Goal: Information Seeking & Learning: Learn about a topic

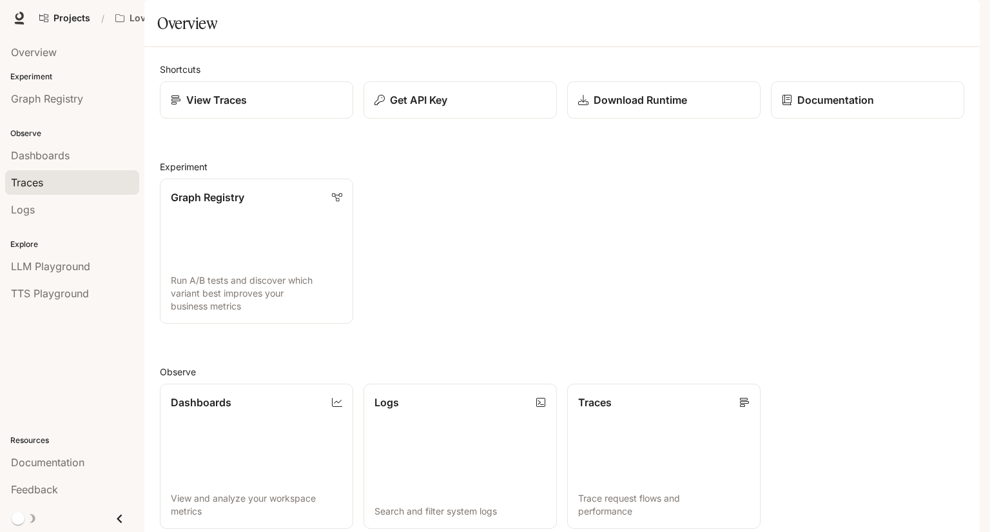
click at [59, 188] on div "Traces" at bounding box center [72, 182] width 122 height 15
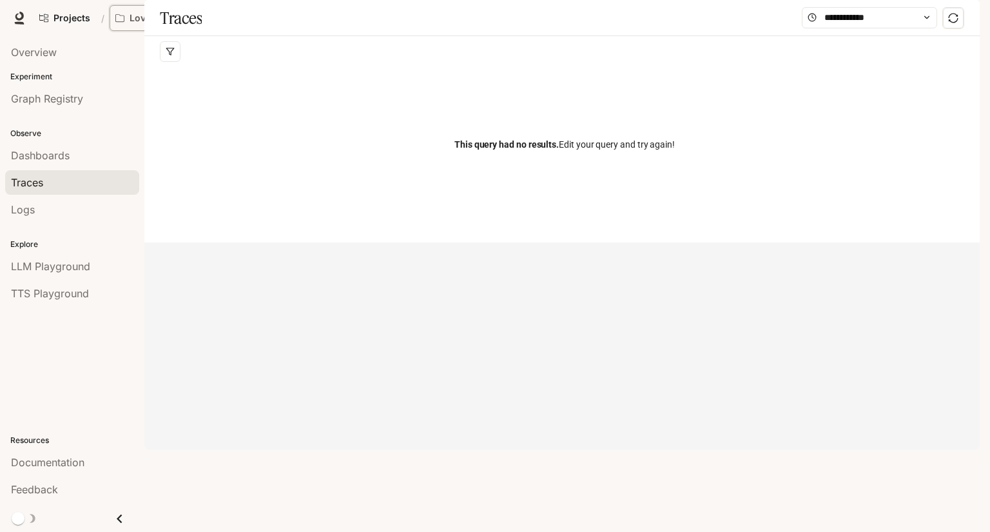
click at [180, 17] on p "Love Bird Cam" at bounding box center [162, 18] width 64 height 11
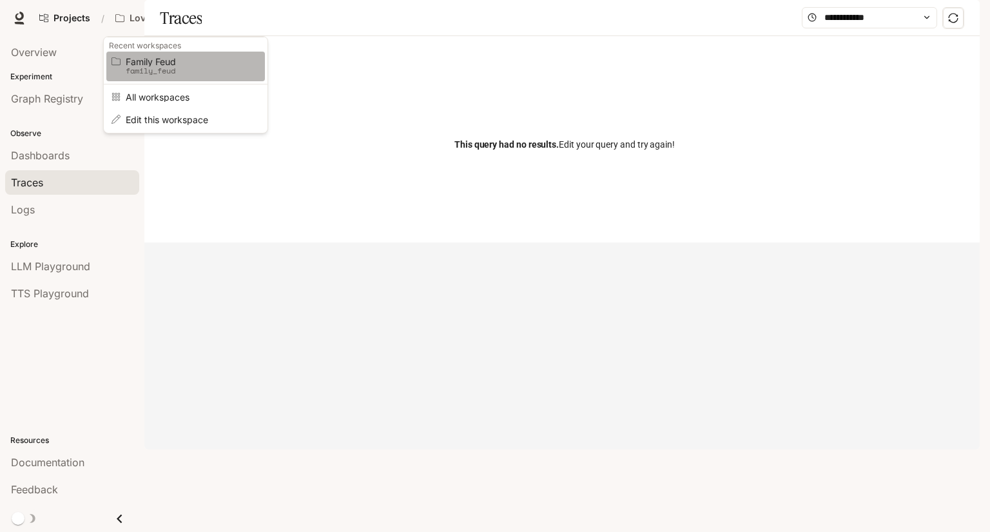
click at [172, 61] on span "Family Feud" at bounding box center [184, 62] width 116 height 10
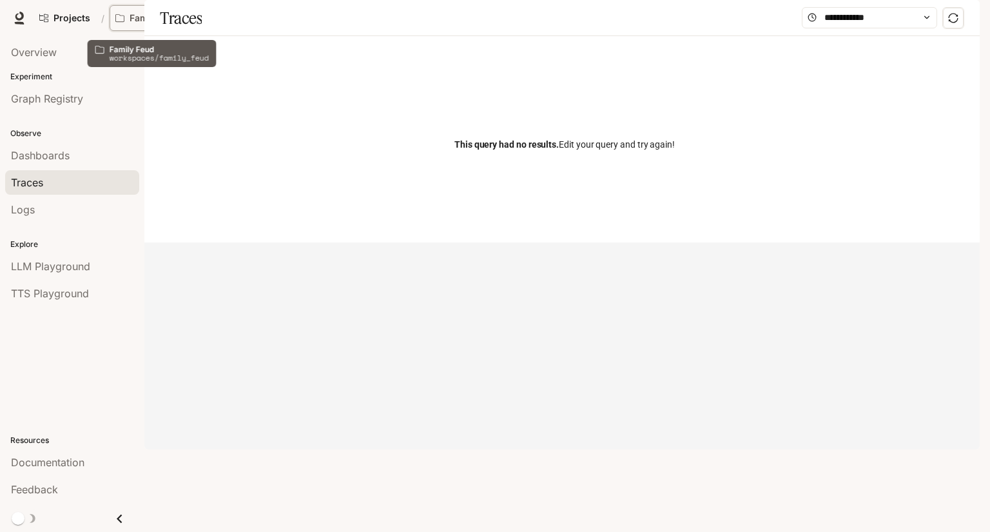
click at [168, 21] on p "Family Feud" at bounding box center [156, 18] width 53 height 11
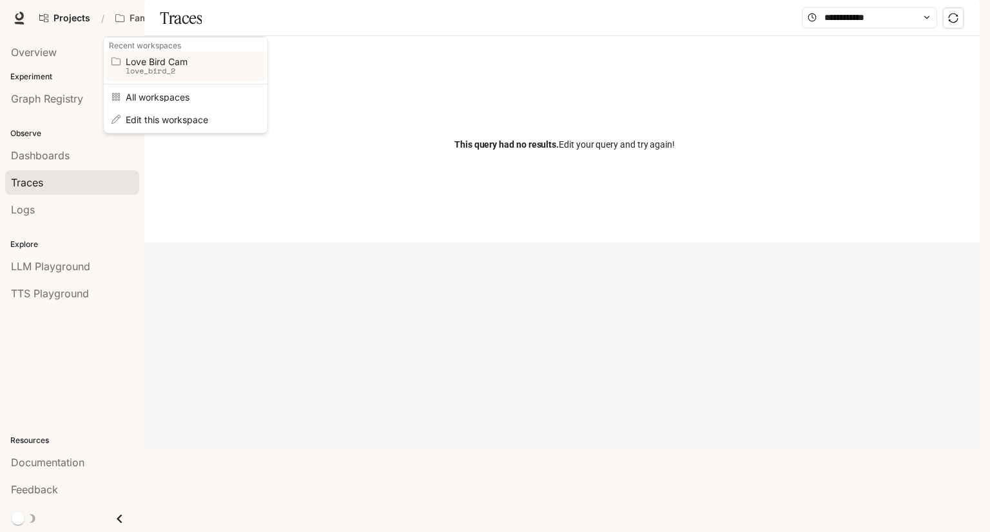
click at [166, 72] on p "love_bird_2" at bounding box center [184, 70] width 116 height 9
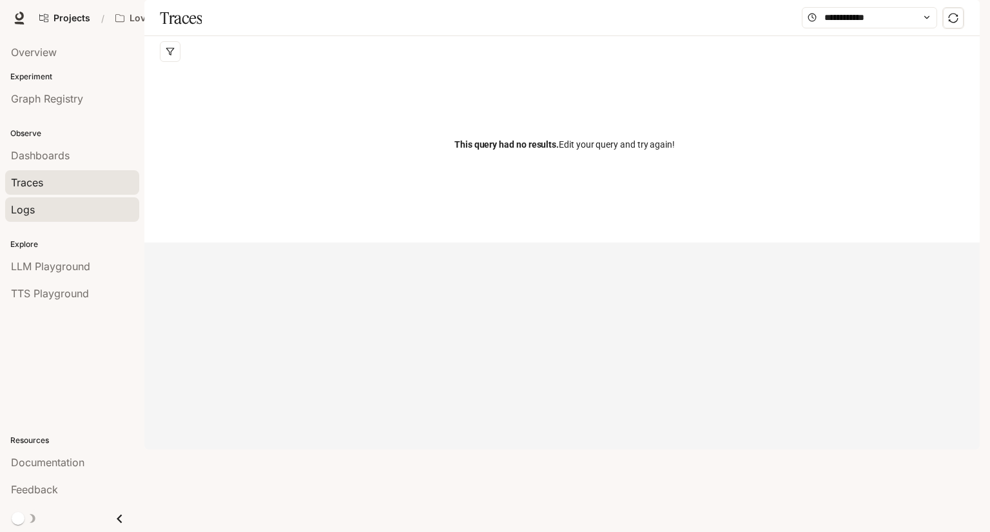
click at [52, 212] on div "Logs" at bounding box center [72, 209] width 122 height 15
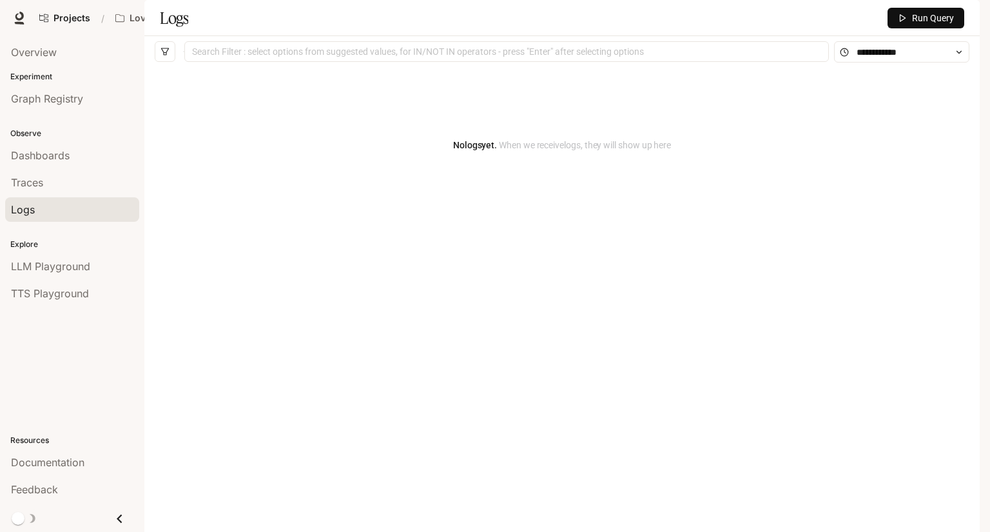
click at [52, 150] on span "Dashboards" at bounding box center [40, 155] width 59 height 15
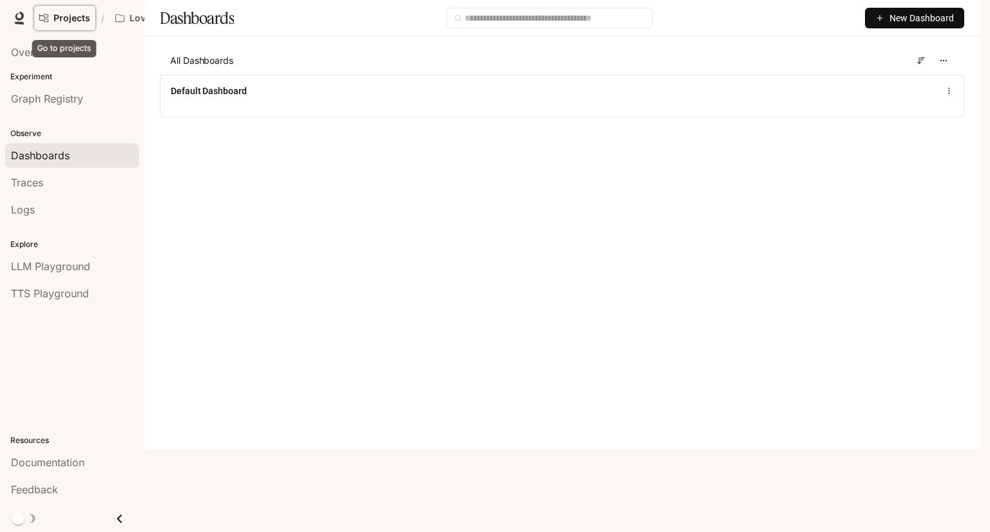
click at [89, 17] on link "Projects" at bounding box center [65, 18] width 63 height 26
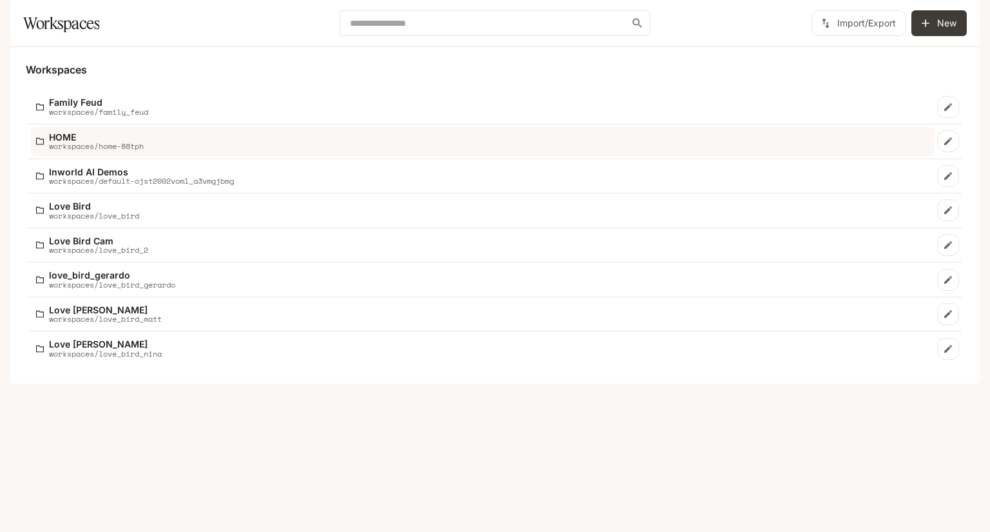
click at [137, 150] on p "workspaces/home-88tph" at bounding box center [96, 146] width 95 height 8
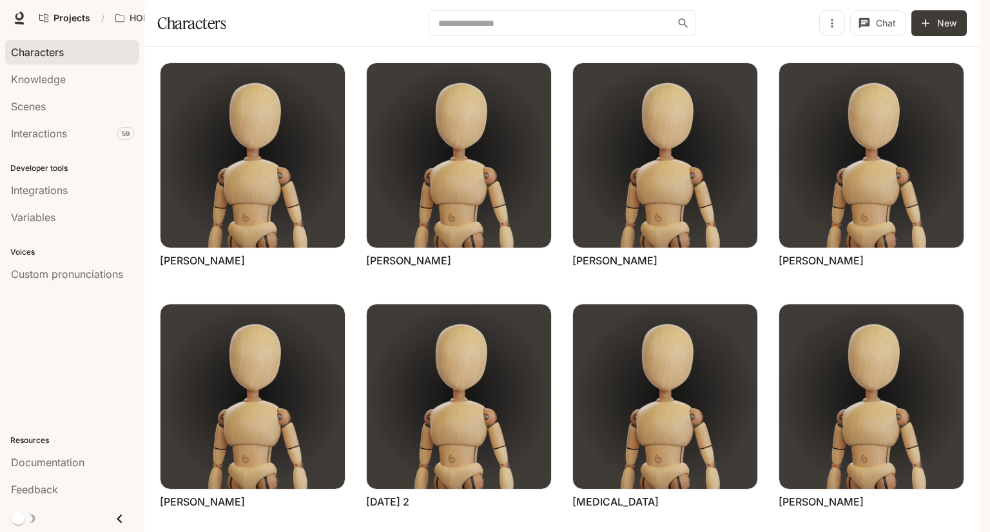
click at [0, 29] on div "Projects / HOME Character Studio Character Studio Portal Portal New Documentati…" at bounding box center [495, 18] width 990 height 36
click at [14, 22] on icon at bounding box center [19, 18] width 13 height 13
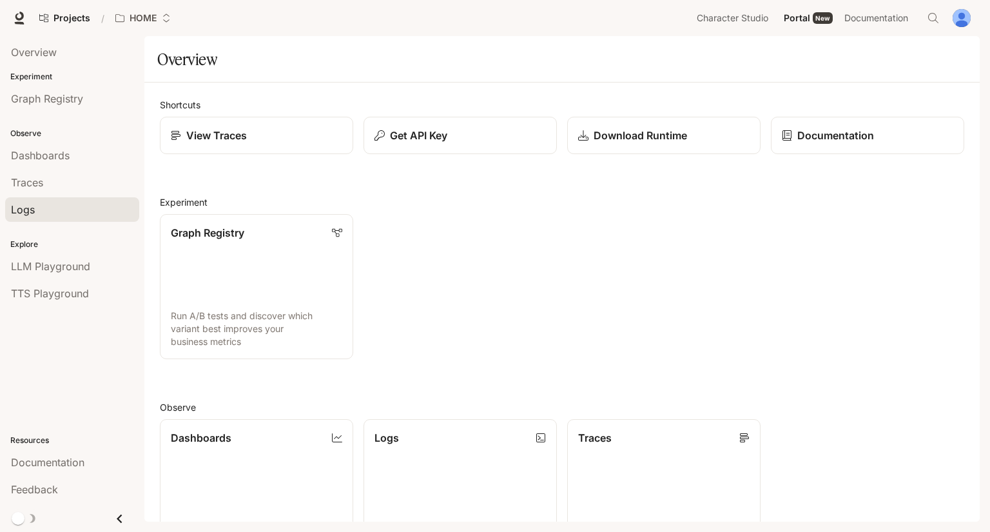
click at [43, 202] on div "Logs" at bounding box center [72, 209] width 122 height 15
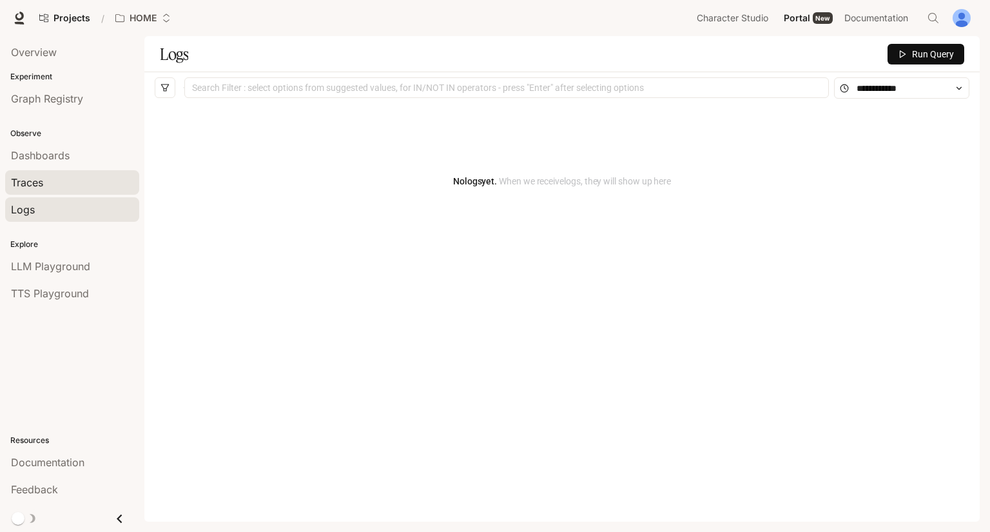
click at [68, 175] on div "Traces" at bounding box center [72, 182] width 122 height 15
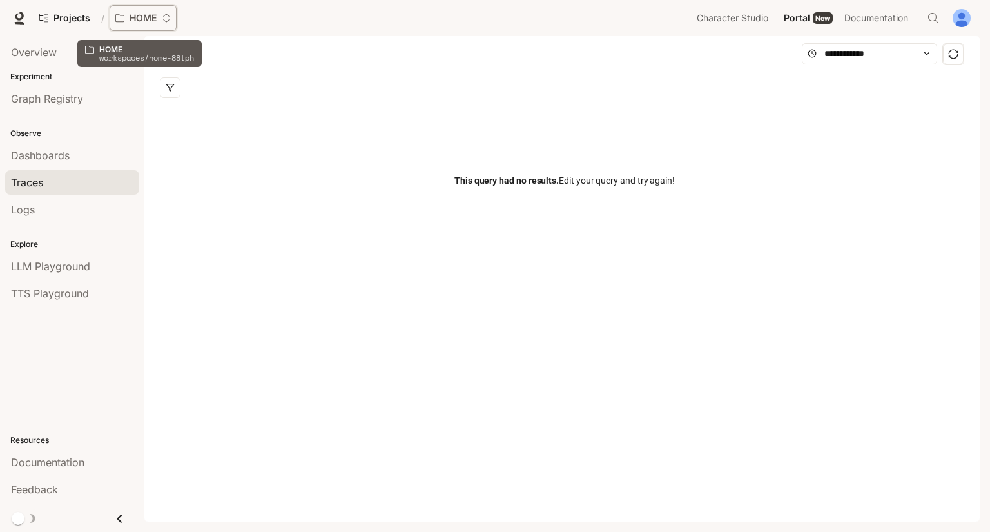
click at [145, 17] on p "HOME" at bounding box center [143, 18] width 27 height 11
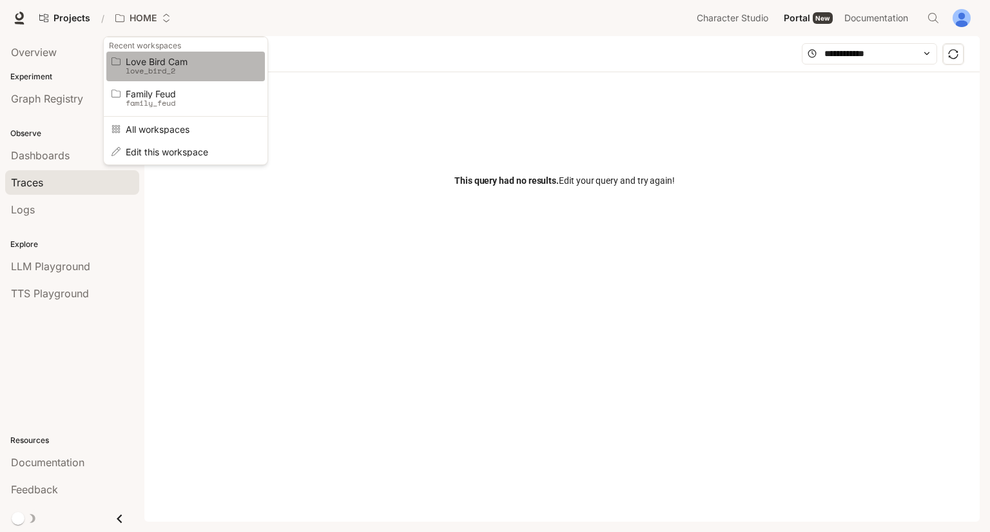
click at [166, 73] on p "love_bird_2" at bounding box center [184, 70] width 116 height 9
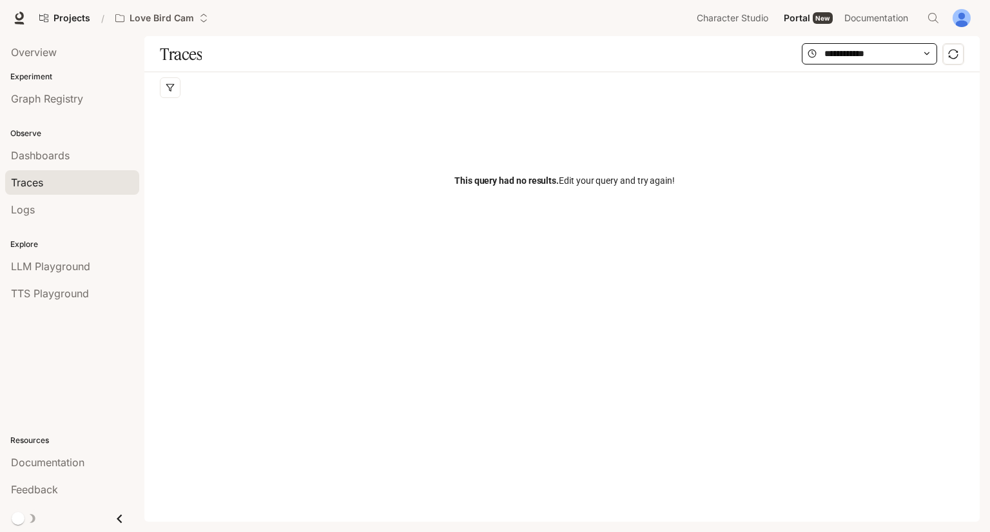
click at [920, 52] on span at bounding box center [869, 53] width 135 height 21
click at [947, 50] on button "button" at bounding box center [953, 54] width 21 height 21
click at [919, 65] on div "Traces" at bounding box center [561, 54] width 835 height 36
click at [911, 60] on span at bounding box center [869, 53] width 135 height 21
click at [812, 59] on span at bounding box center [869, 53] width 135 height 21
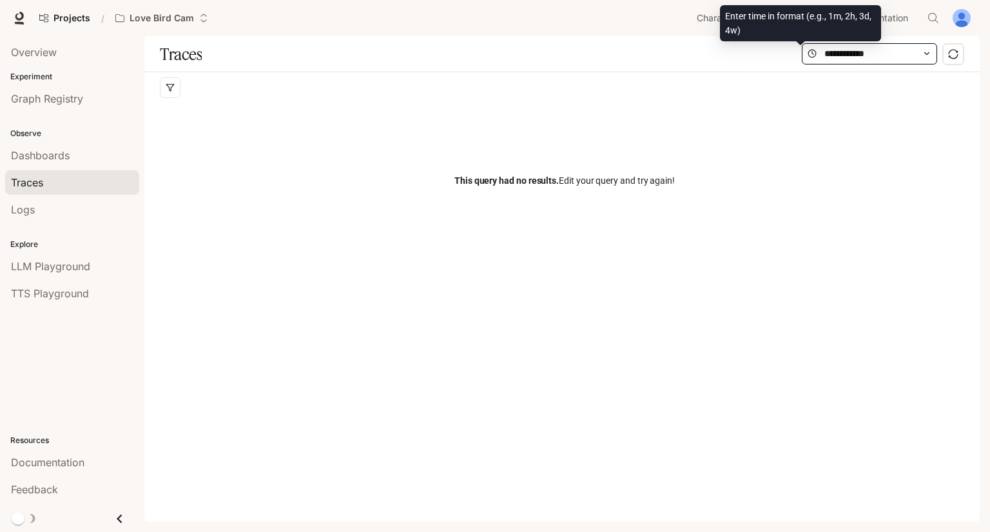
click at [808, 55] on circle at bounding box center [812, 54] width 8 height 8
drag, startPoint x: 799, startPoint y: 55, endPoint x: 808, endPoint y: 53, distance: 9.2
click at [808, 53] on icon at bounding box center [812, 53] width 9 height 9
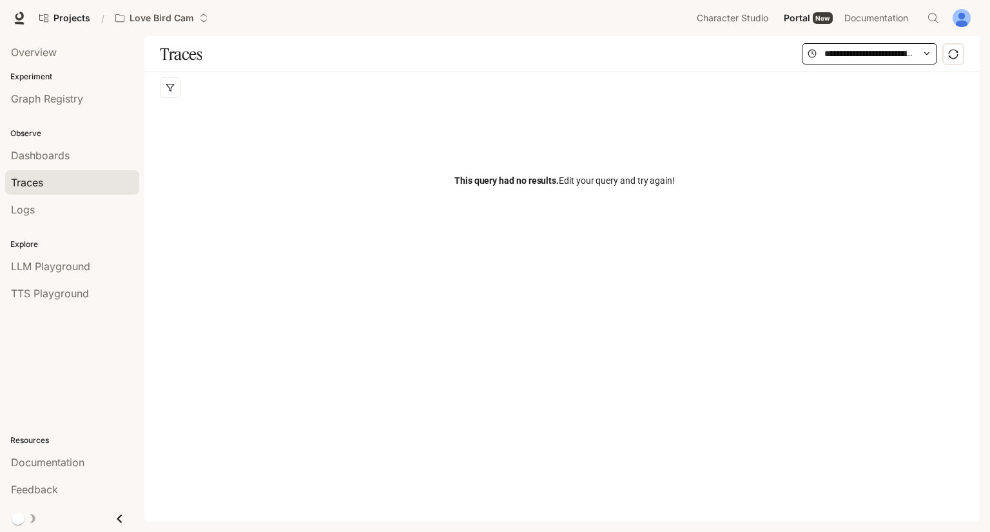
click at [926, 52] on icon at bounding box center [926, 53] width 9 height 9
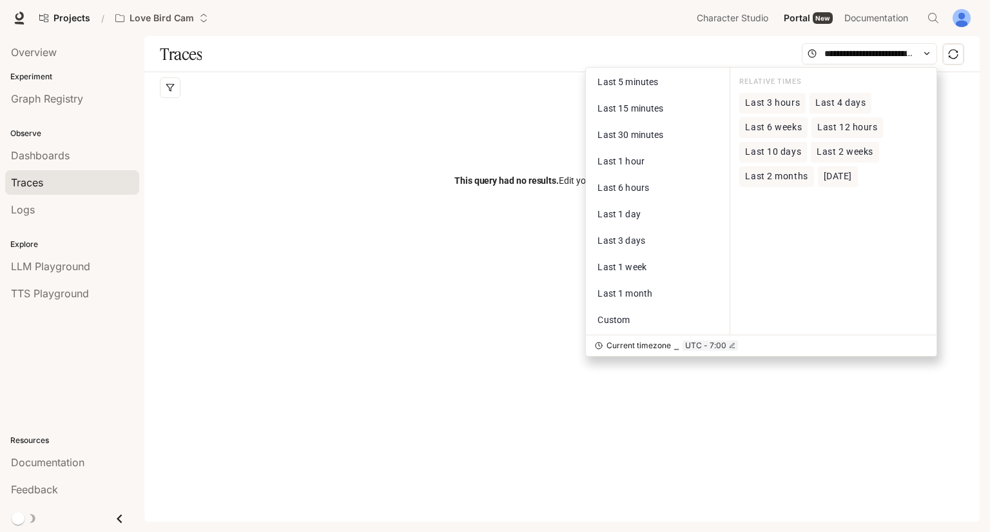
click at [846, 103] on span "Last 4 days" at bounding box center [840, 102] width 50 height 11
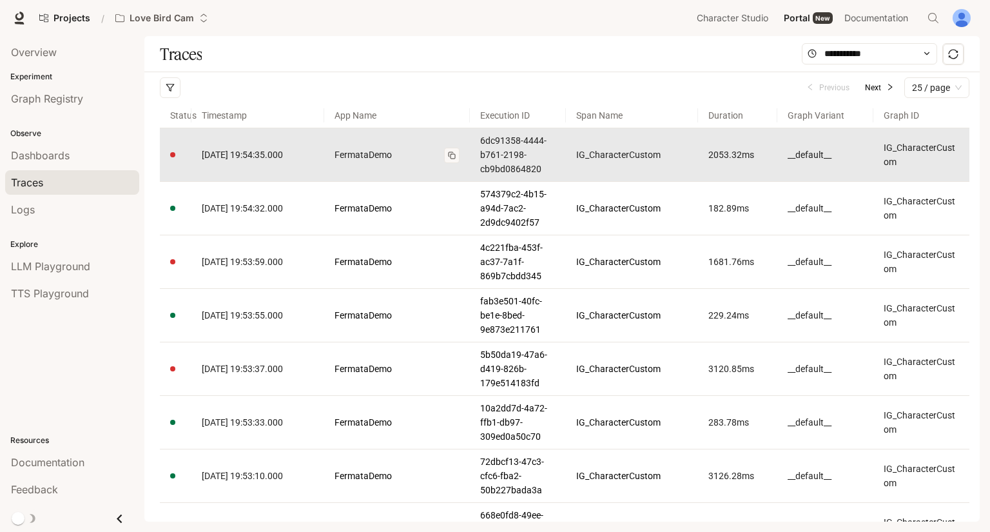
click at [451, 149] on button at bounding box center [451, 155] width 15 height 15
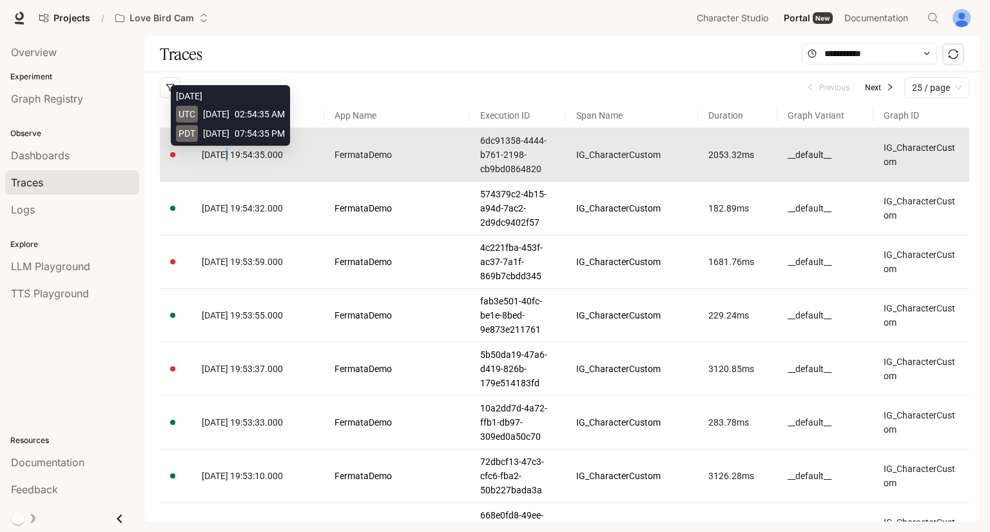
click at [228, 166] on td "2025-09-13 19:54:35.000" at bounding box center [257, 154] width 132 height 53
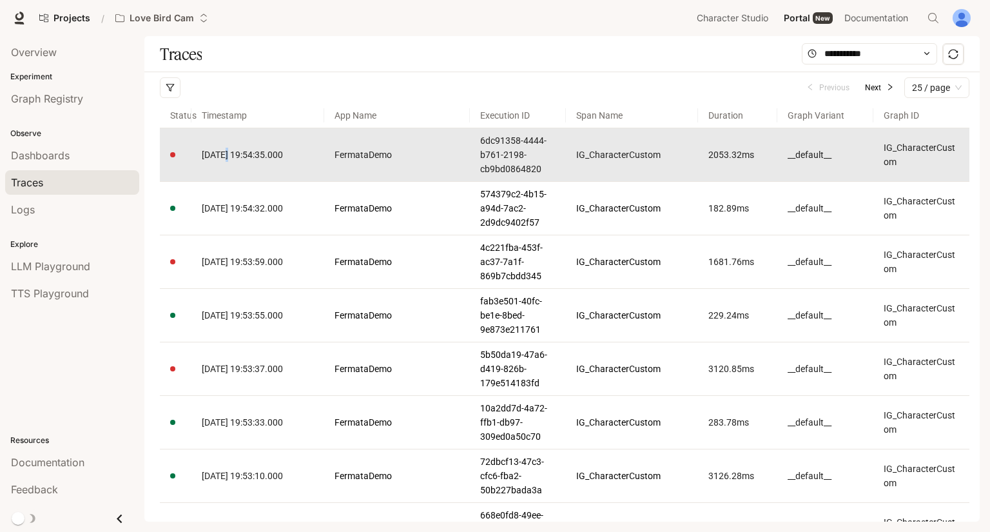
click at [247, 151] on span "2025-09-13 19:54:35.000" at bounding box center [242, 155] width 81 height 10
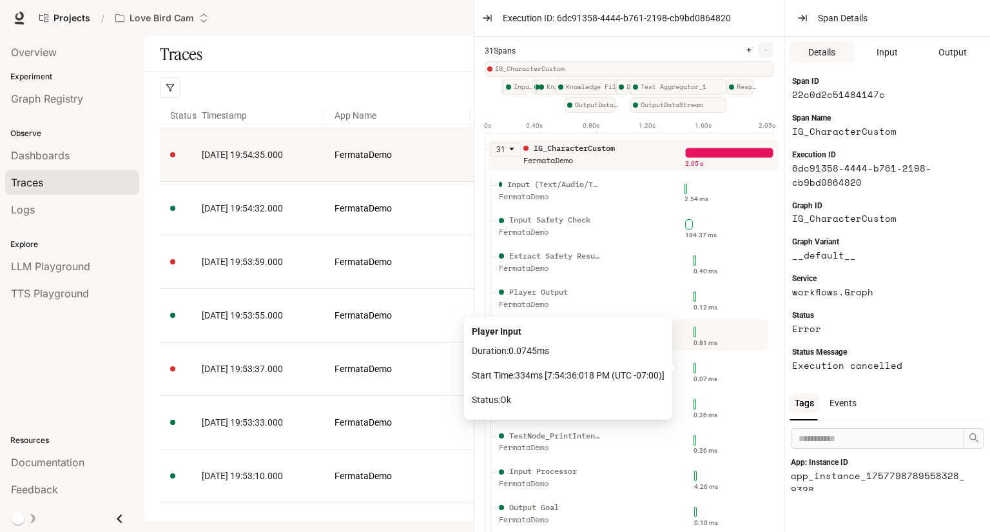
click at [697, 341] on div "0.81 ms" at bounding box center [705, 343] width 24 height 10
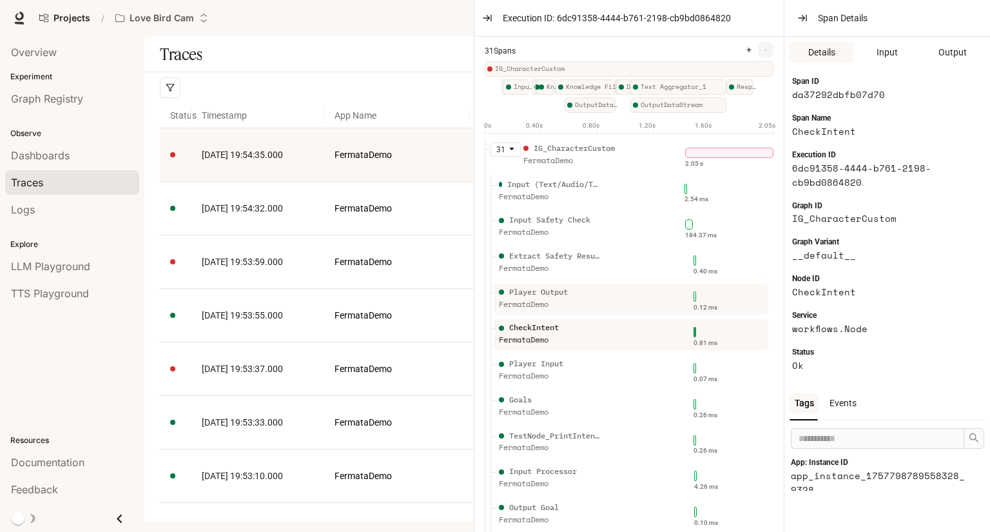
scroll to position [129, 0]
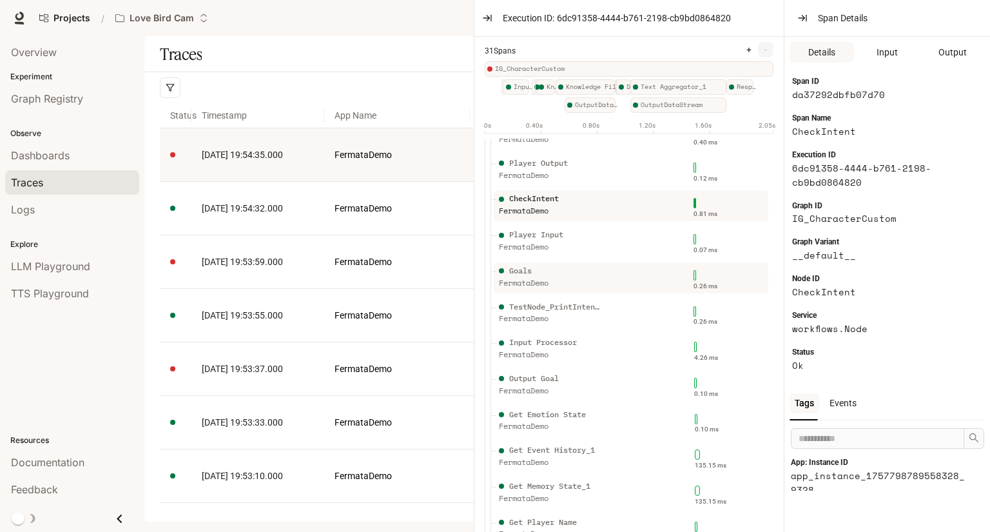
click at [561, 269] on div "Goals" at bounding box center [550, 271] width 103 height 12
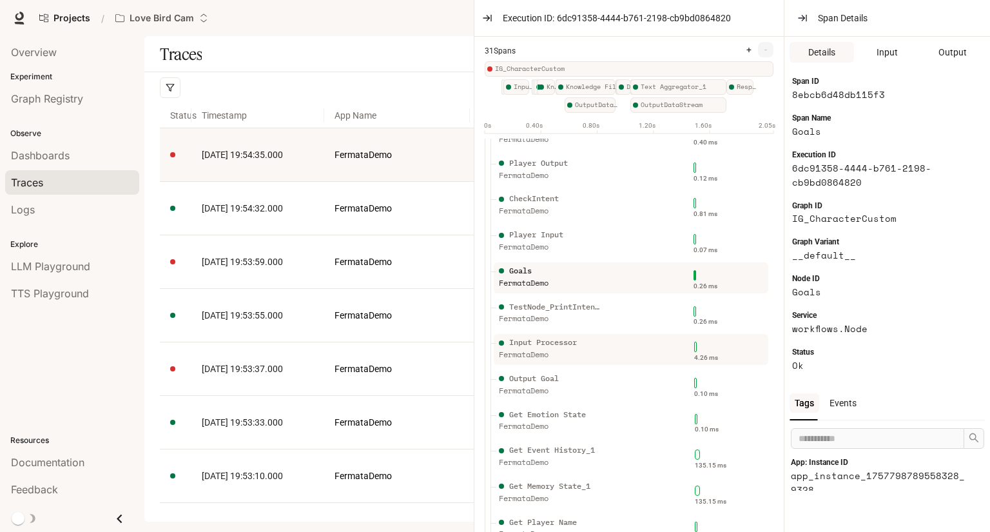
click at [639, 351] on div "Input Processor FermataDemo" at bounding box center [588, 352] width 184 height 32
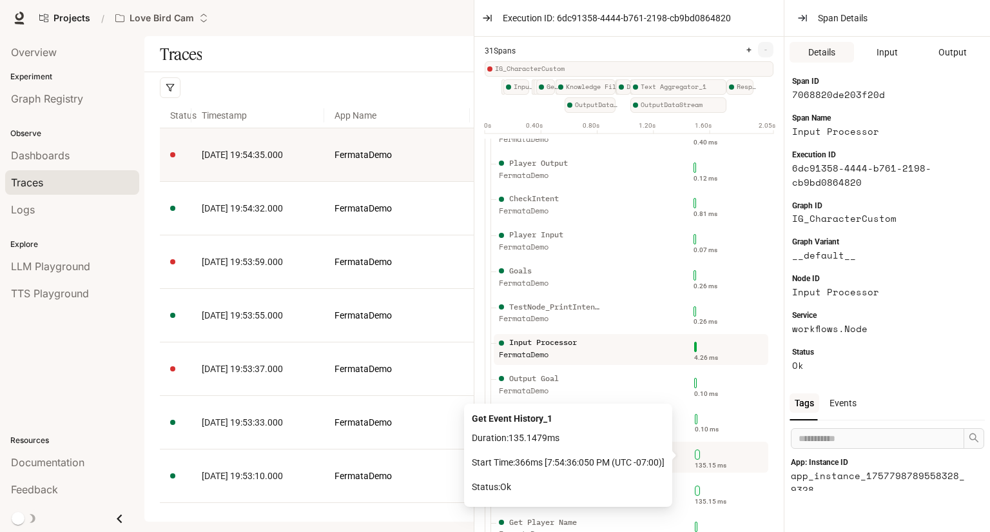
click at [728, 456] on div "135.15 ms" at bounding box center [721, 454] width 83 height 21
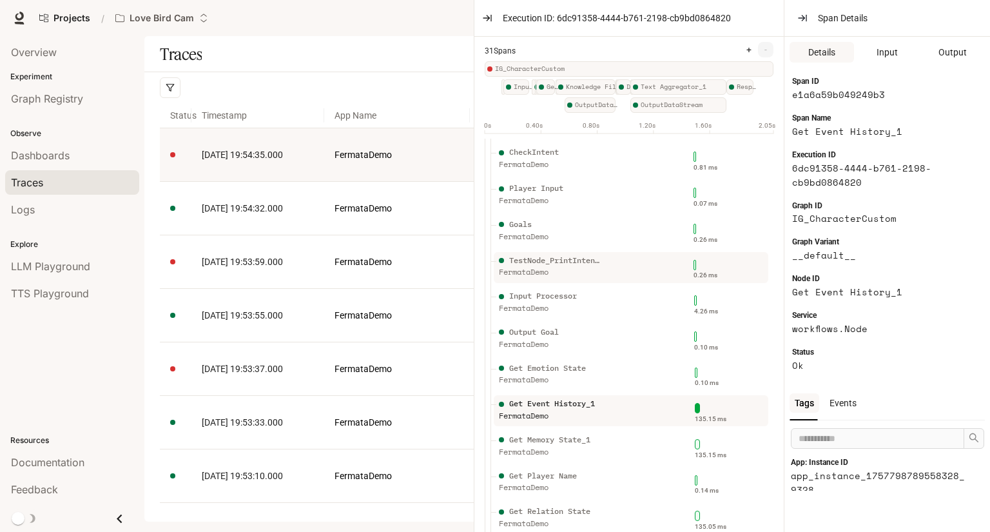
scroll to position [0, 0]
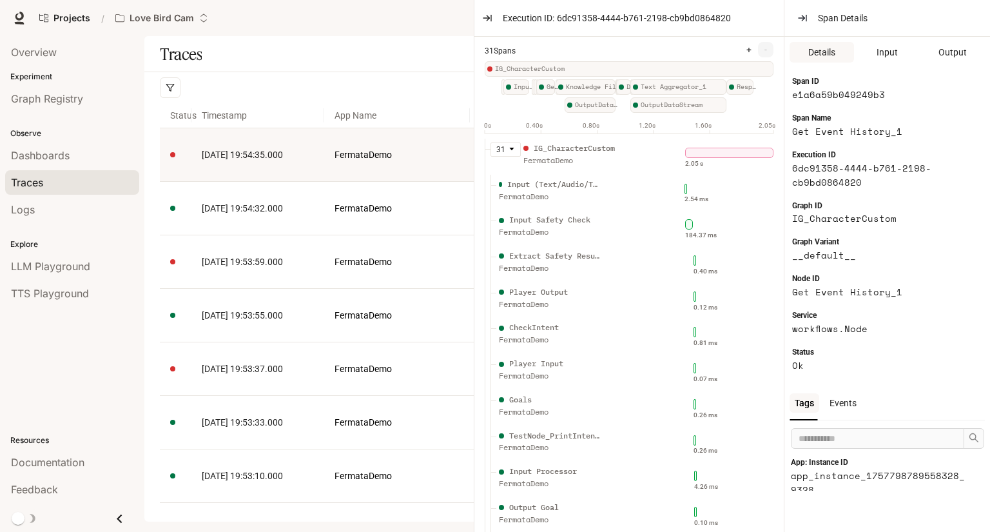
click at [509, 149] on icon "caret-down" at bounding box center [511, 149] width 5 height 3
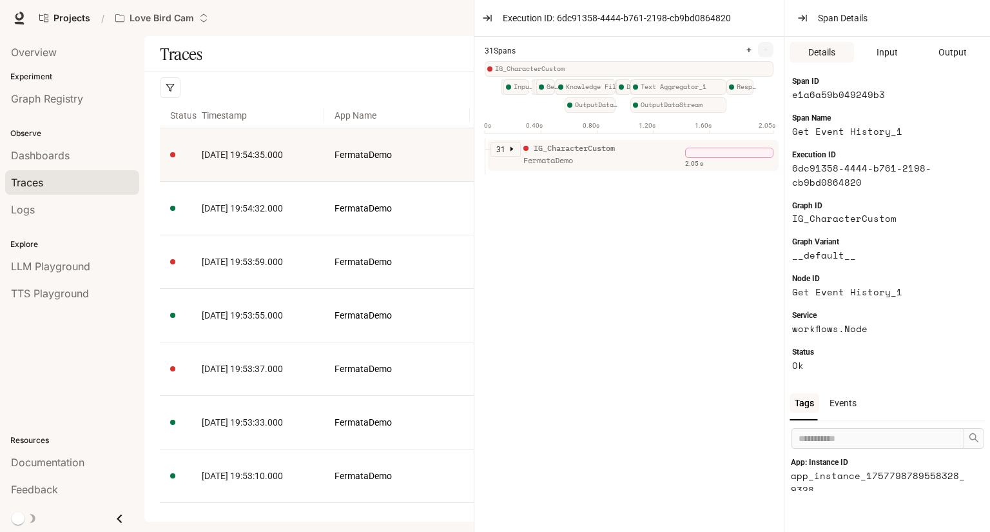
click at [509, 149] on icon "caret-right" at bounding box center [512, 149] width 6 height 6
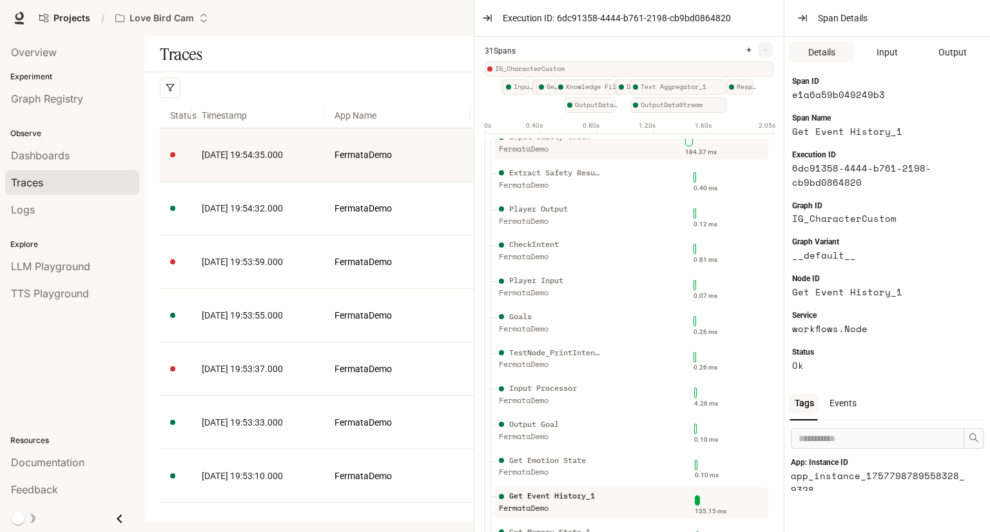
click at [503, 149] on div "FermataDemo" at bounding box center [550, 149] width 103 height 12
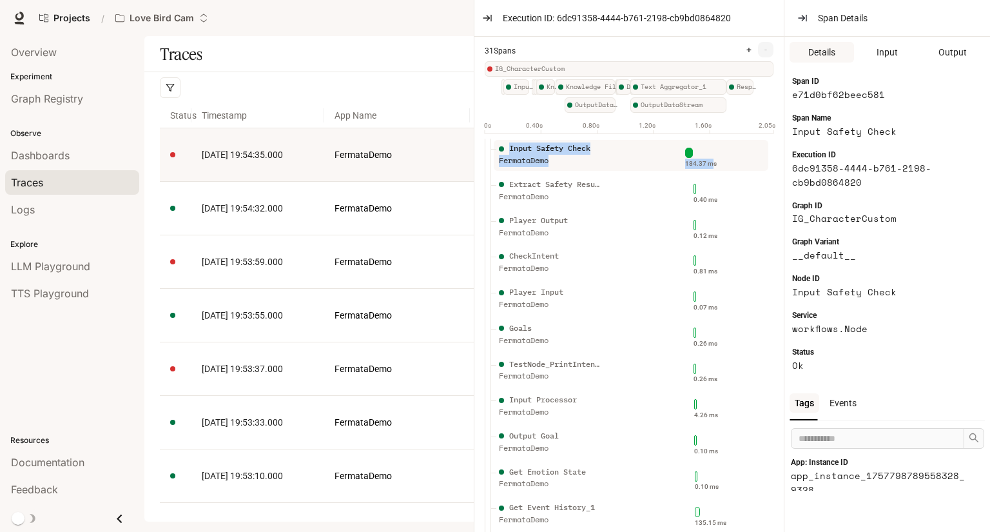
drag, startPoint x: 503, startPoint y: 149, endPoint x: 712, endPoint y: 156, distance: 208.9
click at [710, 154] on li "Input Safety Check FermataDemo 184.37 ms" at bounding box center [629, 158] width 267 height 32
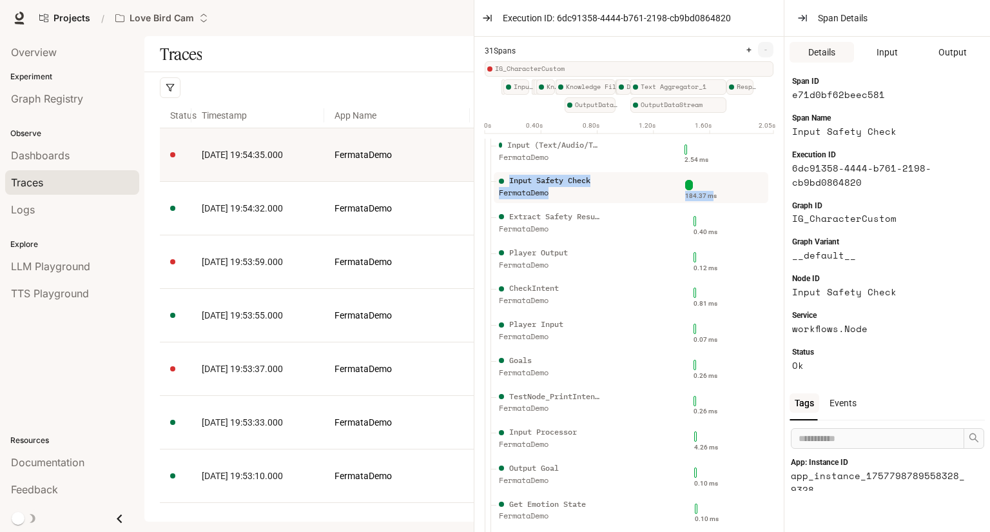
scroll to position [0, 0]
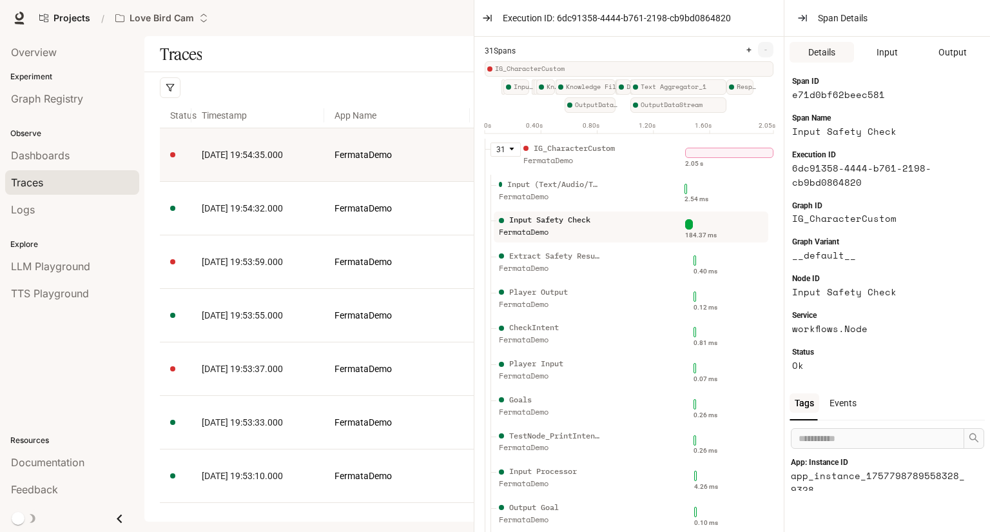
click at [582, 153] on div "IG_CharacterCustom" at bounding box center [574, 148] width 81 height 12
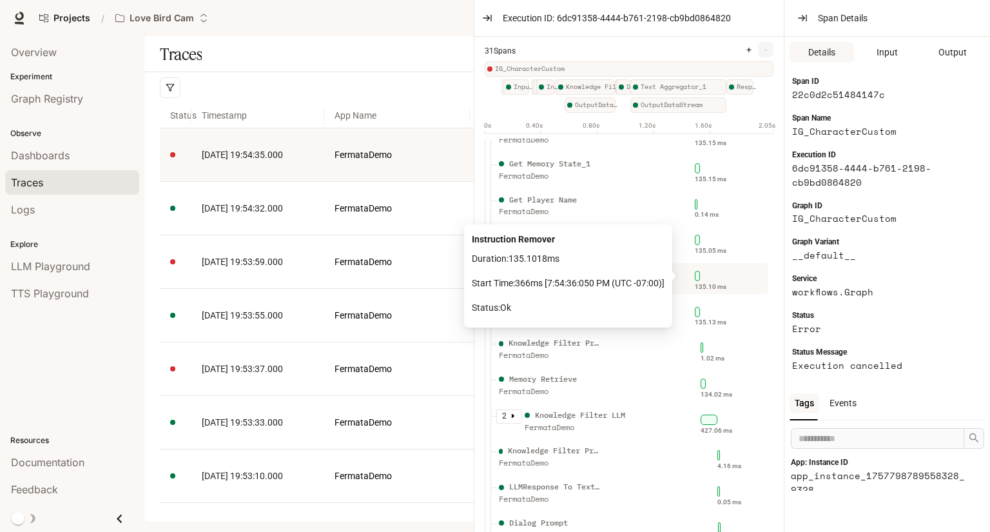
scroll to position [688, 0]
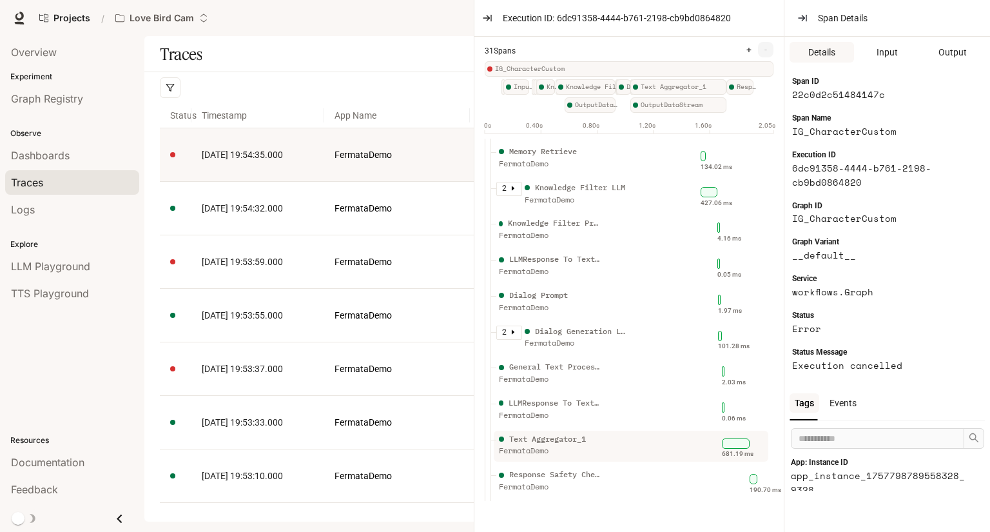
click at [635, 446] on div "Text Aggregator_1 FermataDemo" at bounding box center [588, 449] width 184 height 32
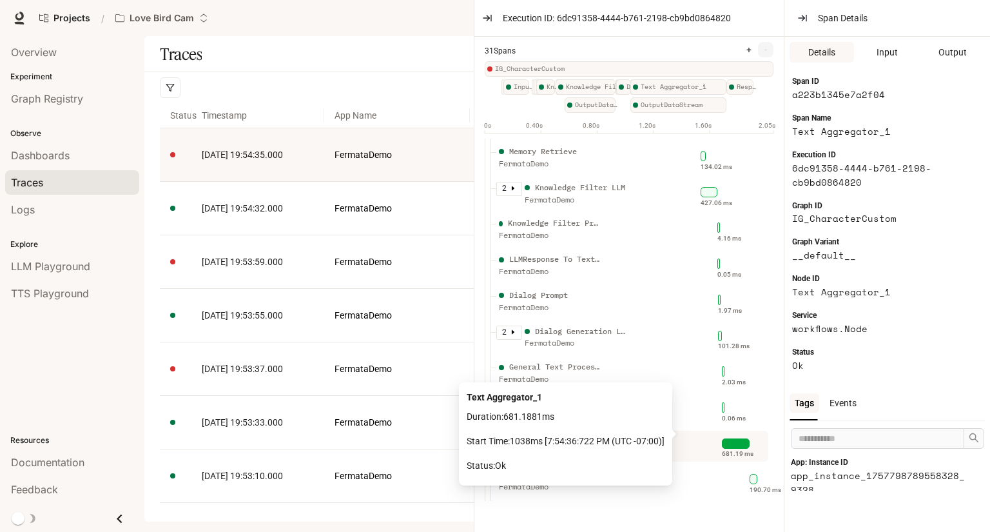
drag, startPoint x: 726, startPoint y: 430, endPoint x: 691, endPoint y: 435, distance: 35.8
click at [691, 435] on div "681.19 ms" at bounding box center [721, 443] width 83 height 21
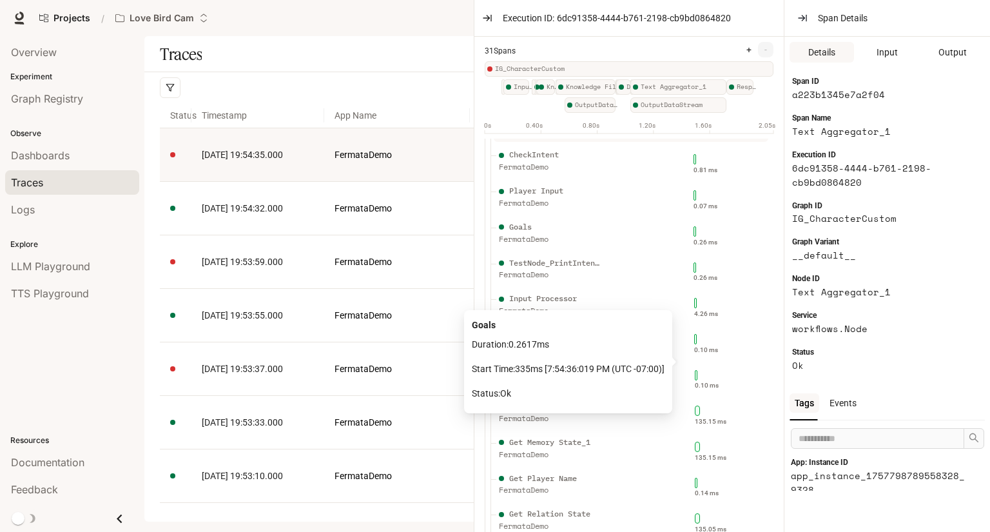
scroll to position [0, 0]
